Goal: Information Seeking & Learning: Learn about a topic

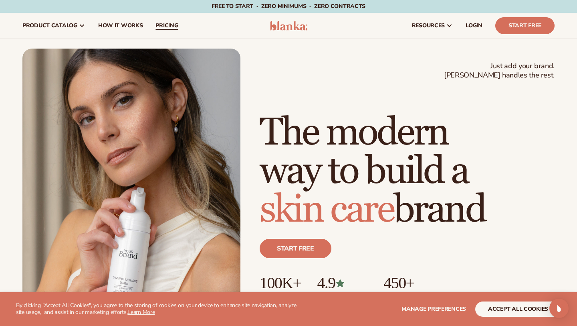
click at [156, 22] on span "pricing" at bounding box center [167, 25] width 22 height 6
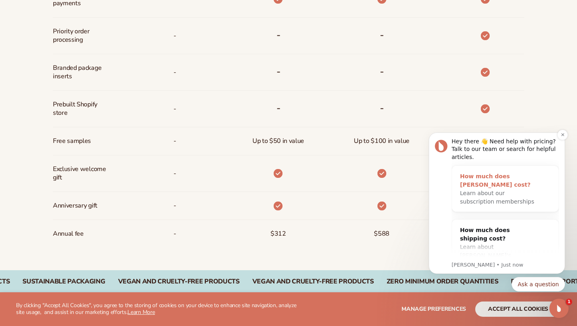
scroll to position [567, 0]
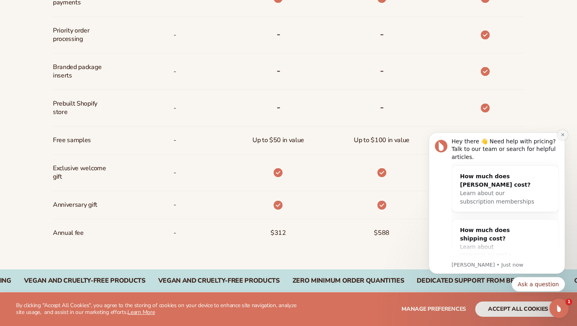
click at [564, 134] on icon "Dismiss notification" at bounding box center [563, 134] width 4 height 4
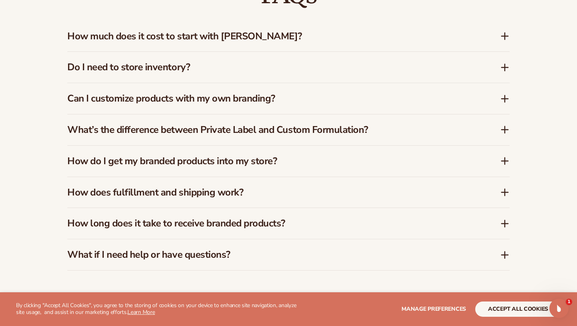
scroll to position [1197, 0]
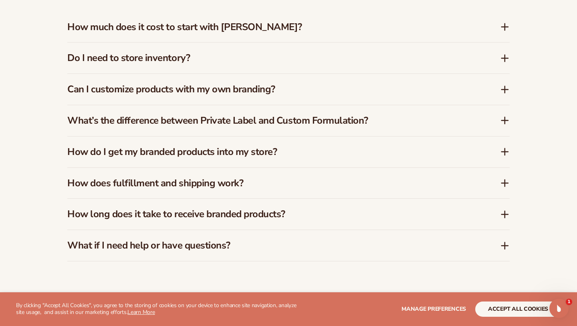
click at [278, 83] on h3 "Can I customize products with my own branding?" at bounding box center [271, 89] width 409 height 12
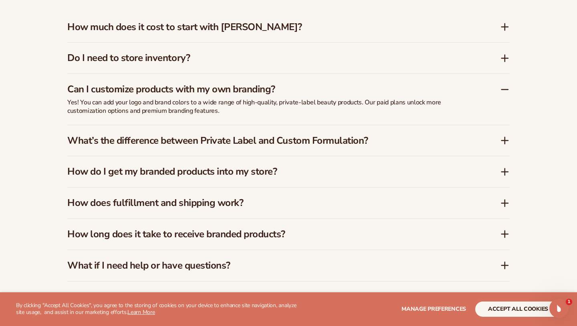
click at [278, 83] on h3 "Can I customize products with my own branding?" at bounding box center [271, 89] width 409 height 12
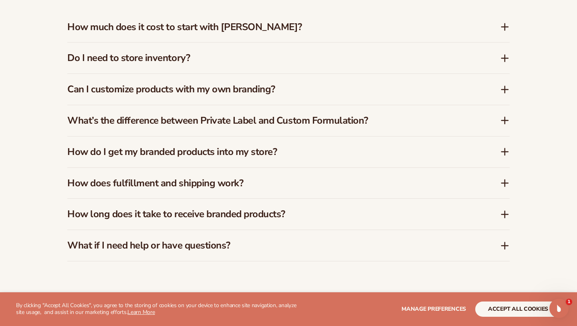
click at [269, 115] on h3 "What’s the difference between Private Label and Custom Formulation?" at bounding box center [271, 121] width 409 height 12
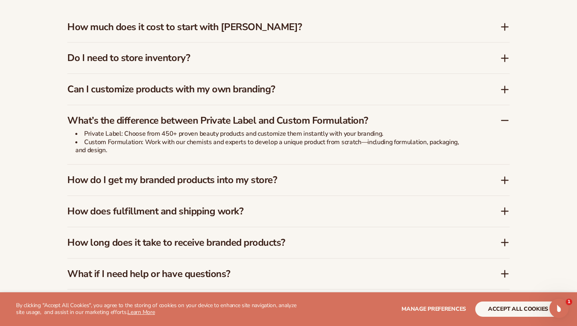
click at [255, 180] on h3 "How do I get my branded products into my store?" at bounding box center [271, 180] width 409 height 12
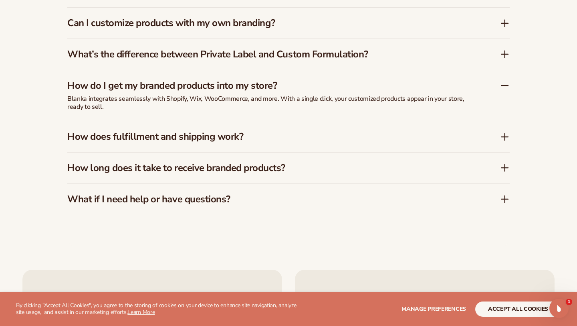
scroll to position [1266, 0]
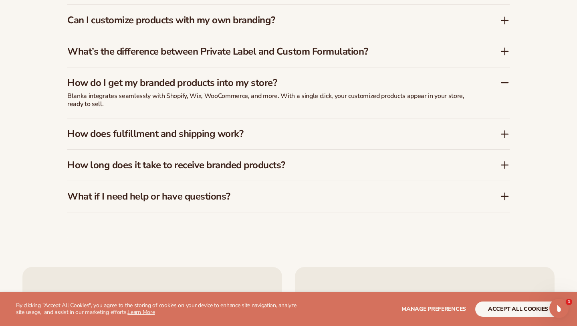
click at [254, 128] on h3 "How does fulfillment and shipping work?" at bounding box center [271, 134] width 409 height 12
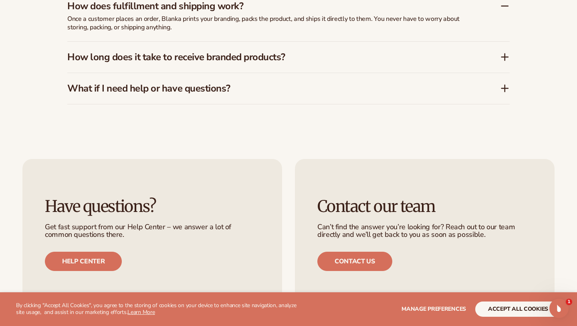
scroll to position [1375, 0]
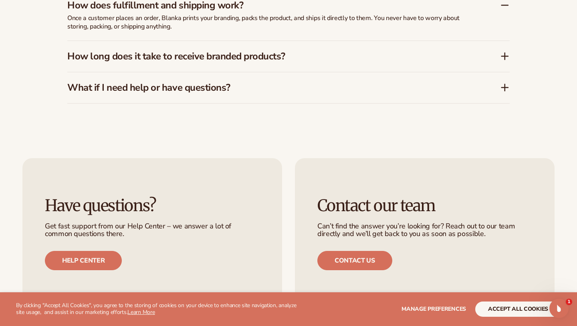
click at [247, 53] on h3 "How long does it take to receive branded products?" at bounding box center [271, 57] width 409 height 12
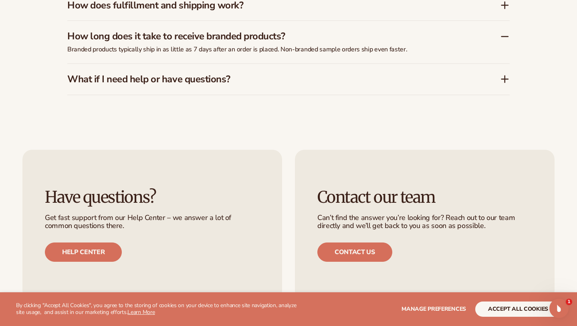
click at [225, 73] on h3 "What if I need help or have questions?" at bounding box center [271, 79] width 409 height 12
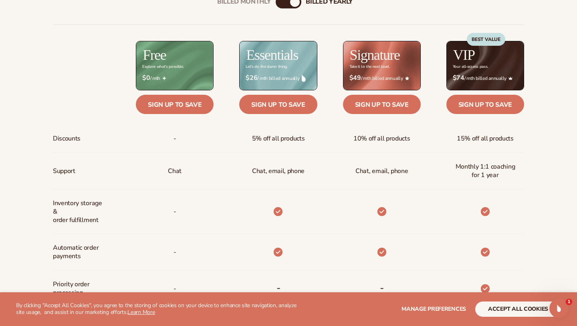
scroll to position [0, 0]
